Goal: Information Seeking & Learning: Learn about a topic

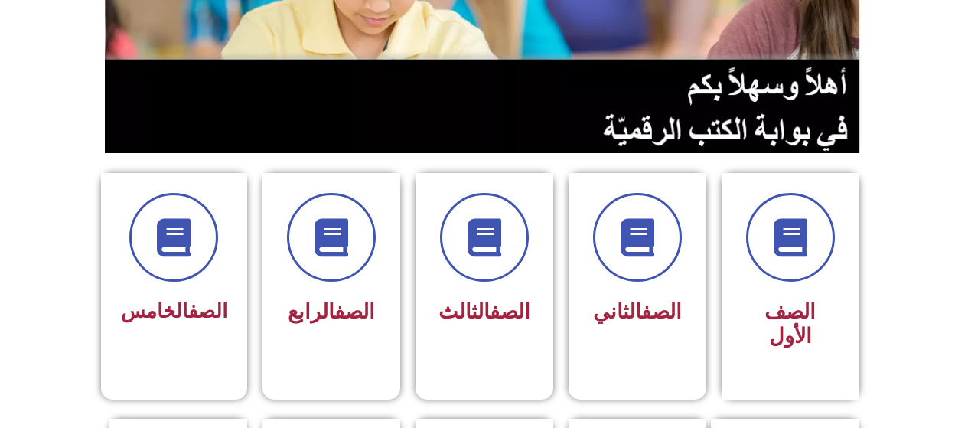
scroll to position [258, 0]
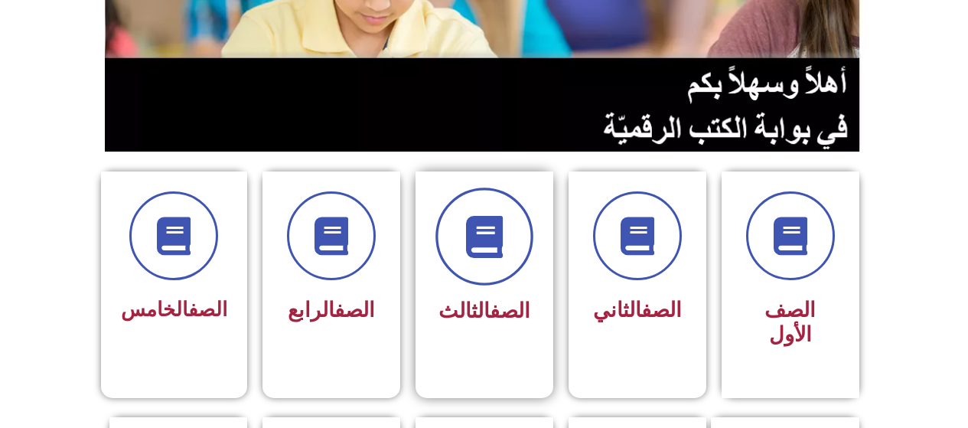
click at [493, 254] on span at bounding box center [484, 236] width 98 height 98
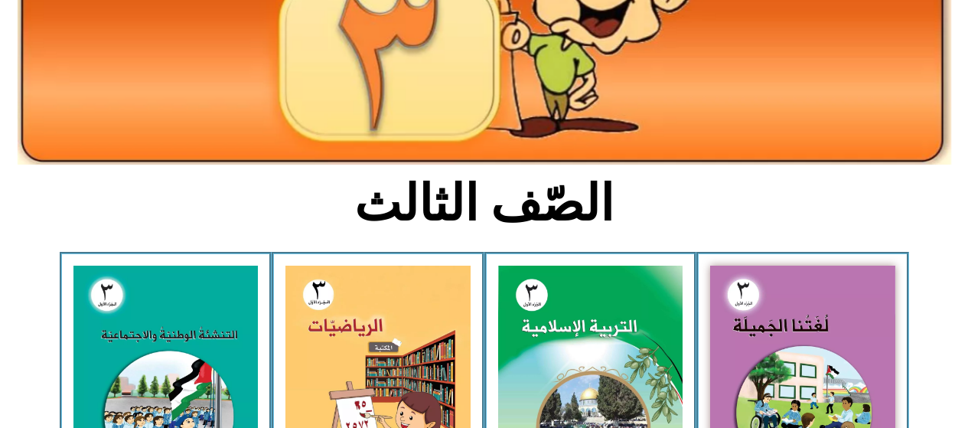
scroll to position [226, 0]
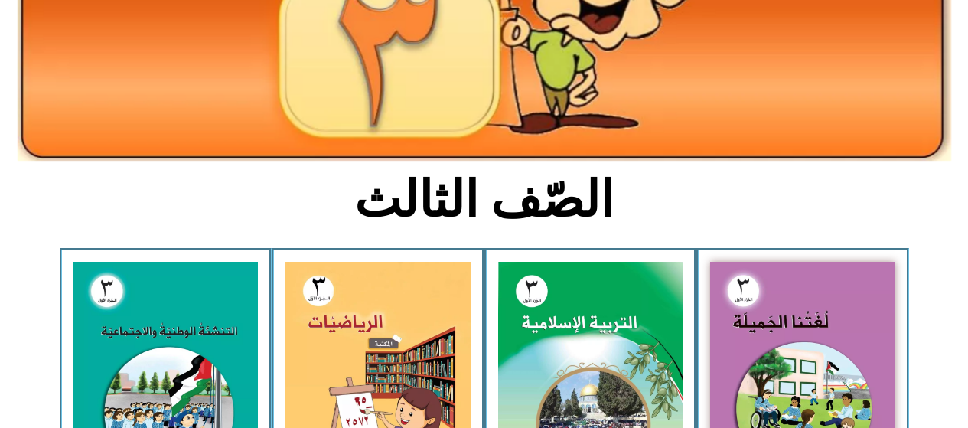
click at [773, 323] on img at bounding box center [802, 376] width 185 height 228
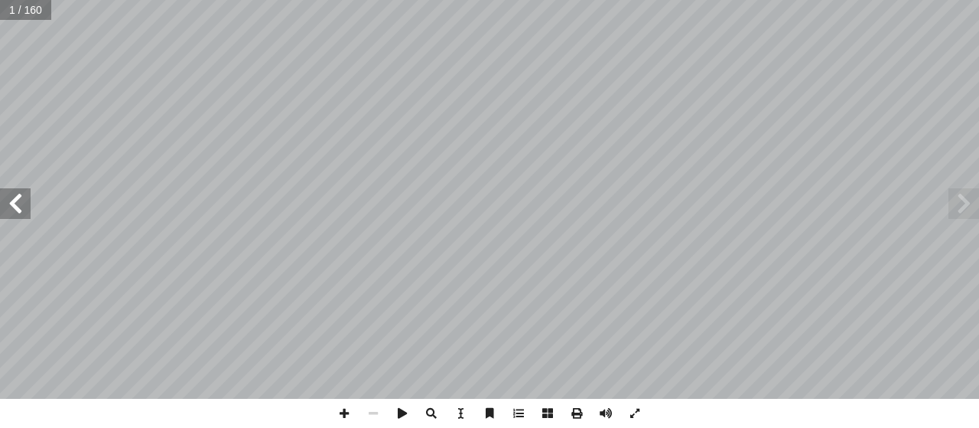
click at [8, 200] on span at bounding box center [15, 203] width 31 height 31
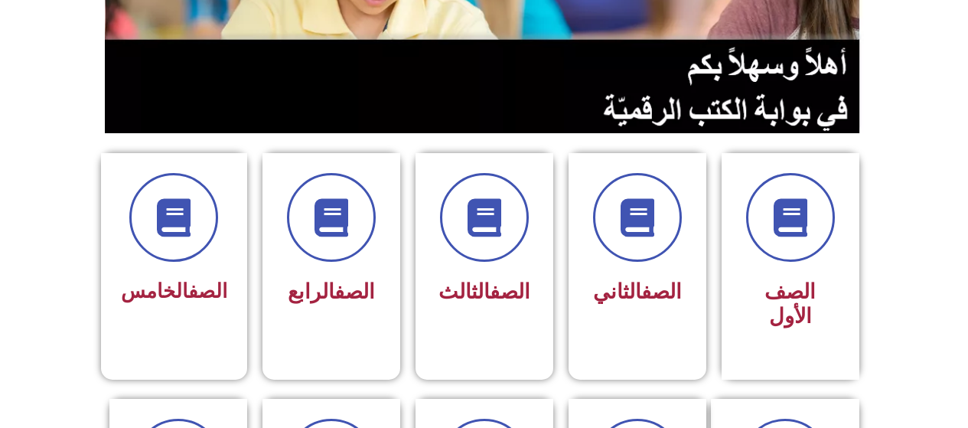
scroll to position [278, 0]
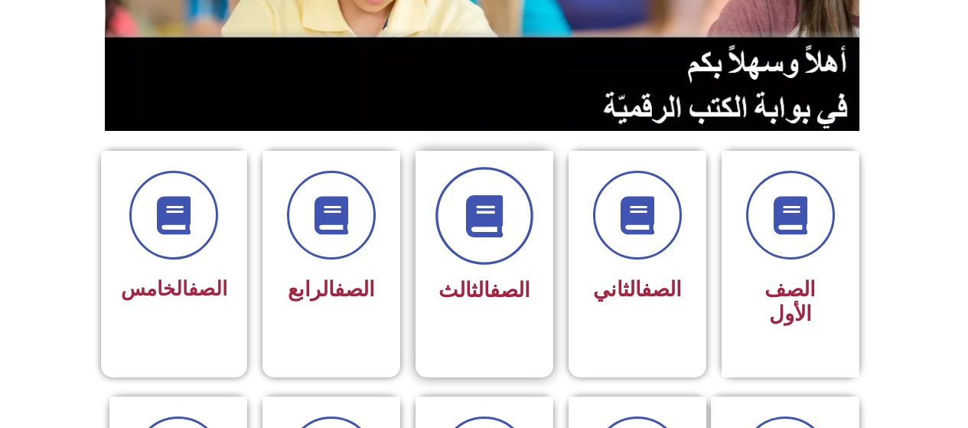
click at [487, 230] on icon at bounding box center [484, 216] width 42 height 42
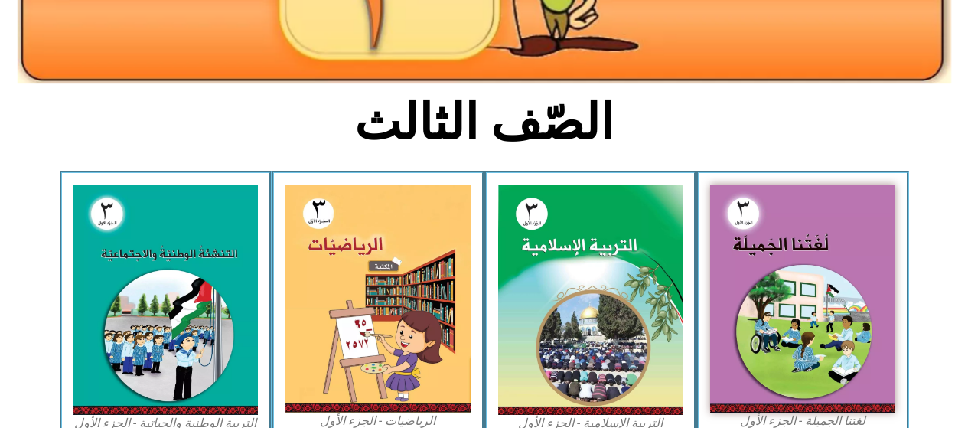
scroll to position [304, 0]
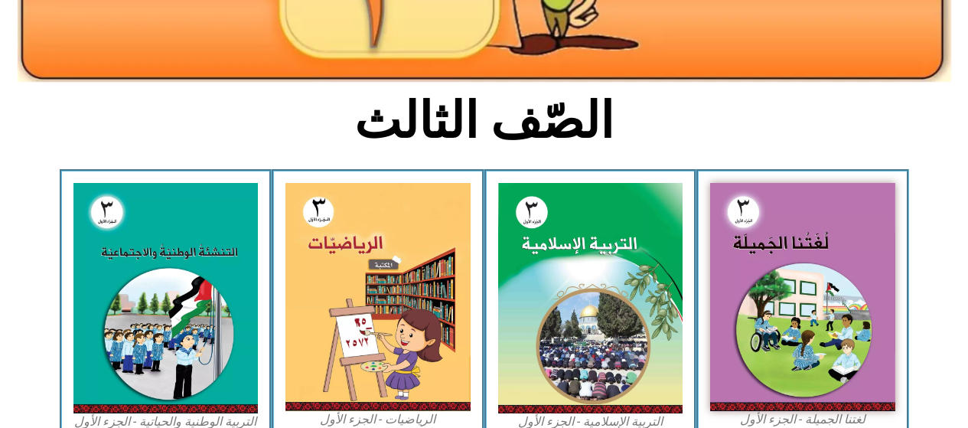
click at [781, 269] on img at bounding box center [802, 297] width 185 height 228
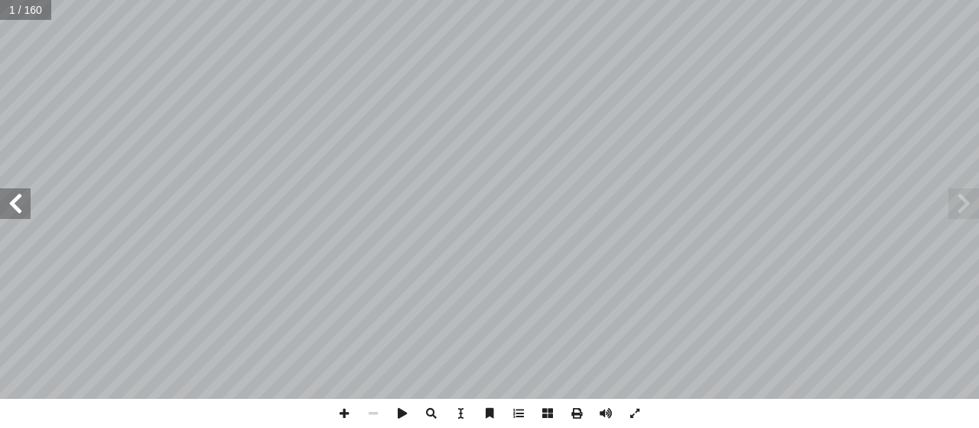
click at [11, 5] on input "text" at bounding box center [25, 10] width 51 height 20
type input "**"
click at [24, 9] on input "text" at bounding box center [36, 10] width 73 height 20
type input "**"
